Goal: Transaction & Acquisition: Subscribe to service/newsletter

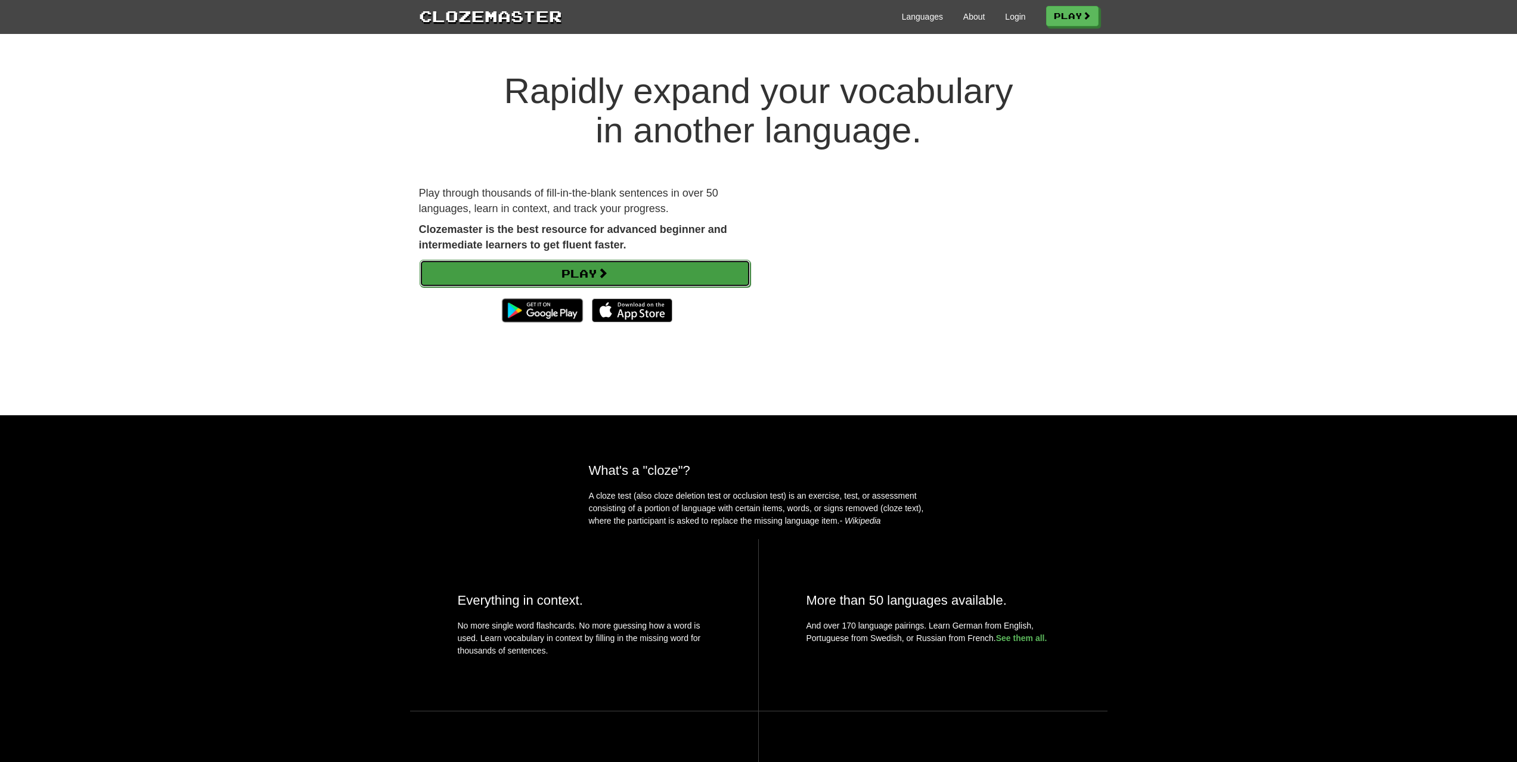
click at [622, 266] on link "Play" at bounding box center [585, 273] width 331 height 27
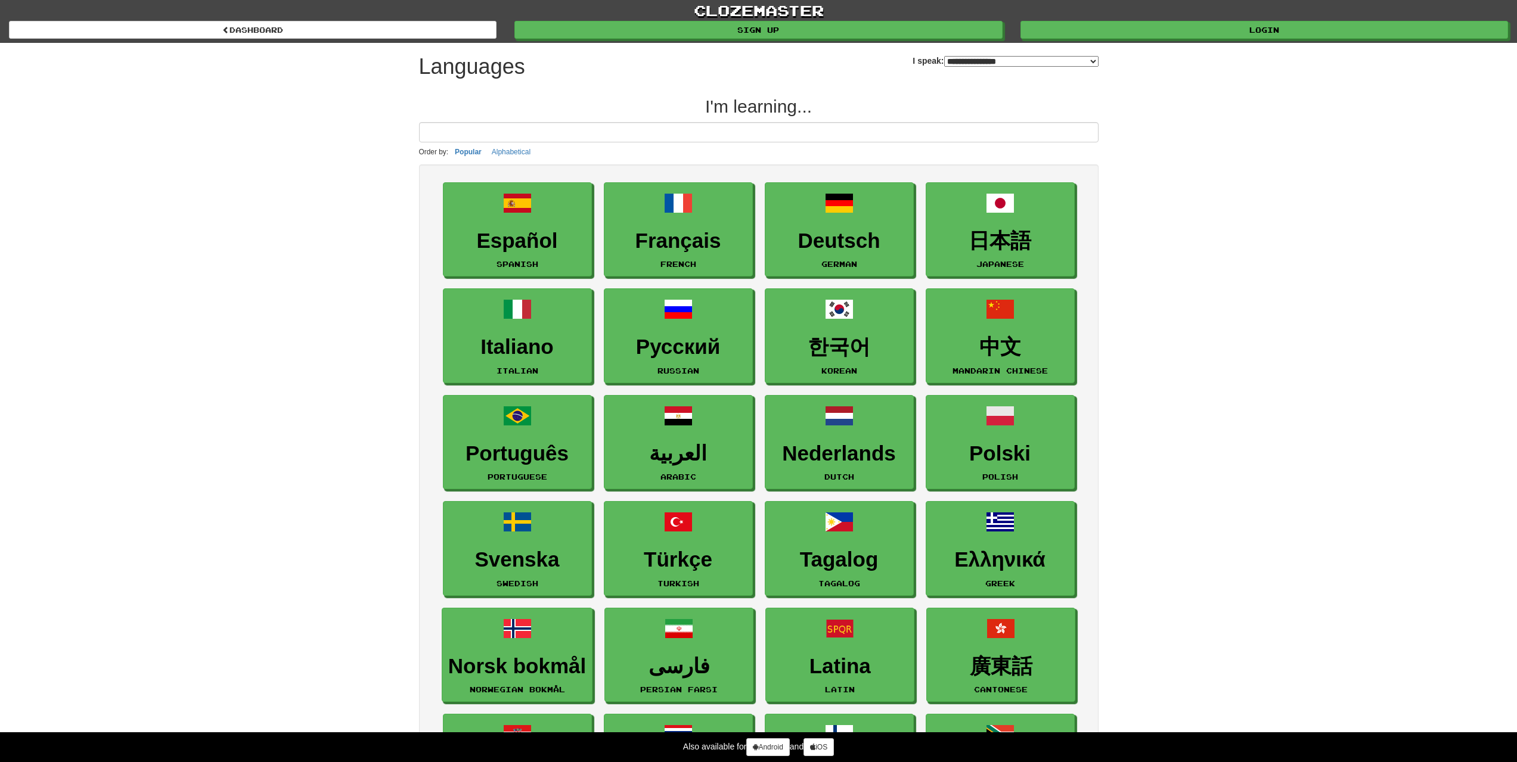
select select "*******"
click at [543, 244] on h3 "Español" at bounding box center [518, 241] width 136 height 23
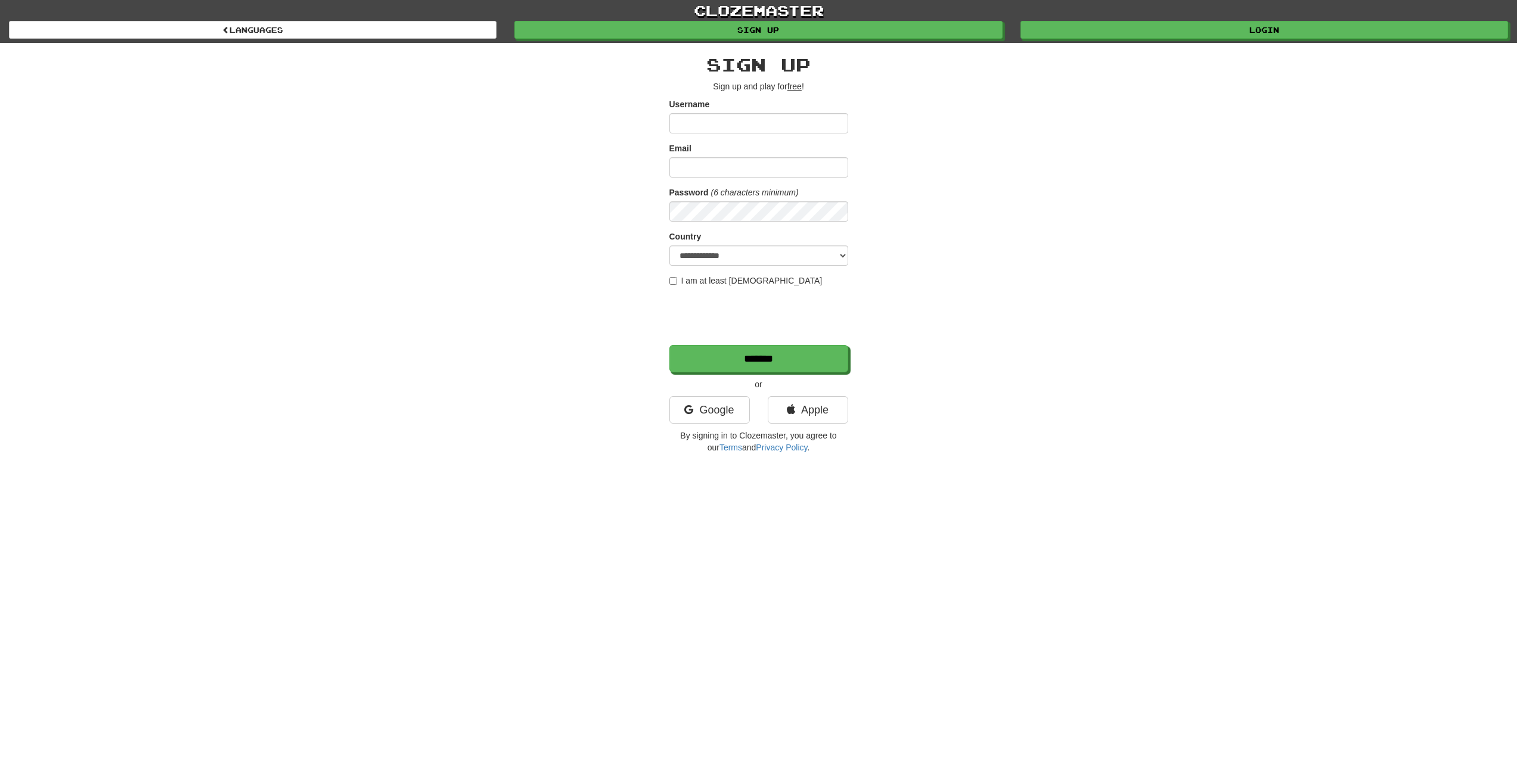
click at [732, 126] on input "Username" at bounding box center [758, 123] width 179 height 20
click at [696, 123] on input "Username" at bounding box center [758, 123] width 179 height 20
click at [736, 400] on link "Google" at bounding box center [709, 409] width 80 height 27
